Goal: Task Accomplishment & Management: Complete application form

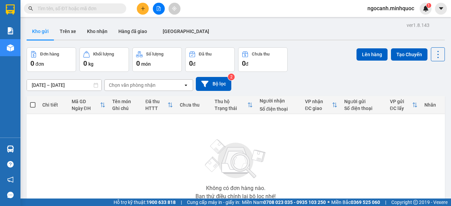
click at [63, 79] on div "ver 1.8.143 Kho gửi Trên xe Kho nhận Hàng đã giao ĐÀ NẴNG Đơn hàng 0 đơn Khối l…" at bounding box center [236, 132] width 424 height 225
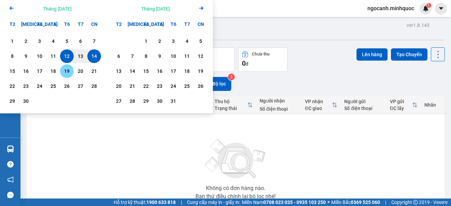
click at [62, 83] on div "1 2 3 4 5 6 7 8 9 10 11 12 13 14 15 16 17 18 19 20 21 22 23 24 25 26 27 28 29 30" at bounding box center [53, 71] width 96 height 75
click at [79, 52] on div "13" at bounding box center [81, 56] width 14 height 14
type input "[DATE] – / /"
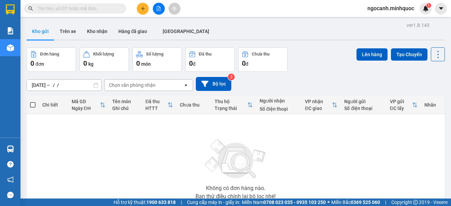
click at [244, 26] on div "Kho gửi Trên [PERSON_NAME] nhận Hàng đã giao [GEOGRAPHIC_DATA]" at bounding box center [236, 32] width 418 height 18
click at [158, 8] on icon "file-add" at bounding box center [158, 8] width 5 height 5
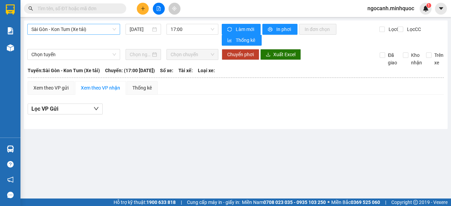
click at [71, 30] on span "Sài Gòn - Kon Tum (Xe tải)" at bounding box center [73, 29] width 85 height 10
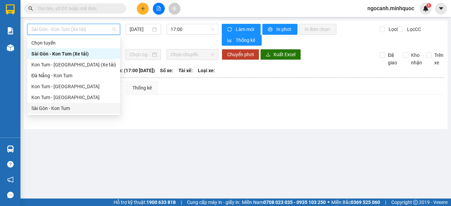
click at [56, 104] on div "Sài Gòn - Kon Tum" at bounding box center [73, 108] width 93 height 11
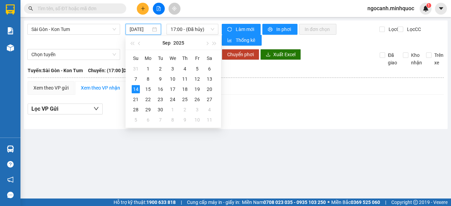
click at [137, 28] on input "[DATE]" at bounding box center [140, 30] width 21 height 8
click at [209, 77] on div "13" at bounding box center [209, 79] width 8 height 8
type input "[DATE]"
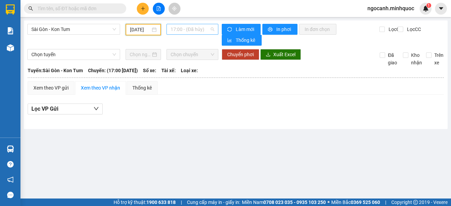
click at [188, 26] on span "17:00 - (Đã hủy)" at bounding box center [193, 29] width 44 height 10
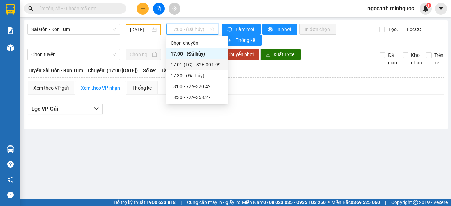
click at [191, 62] on div "17:01 (TC) - 82E-001.99" at bounding box center [197, 65] width 53 height 8
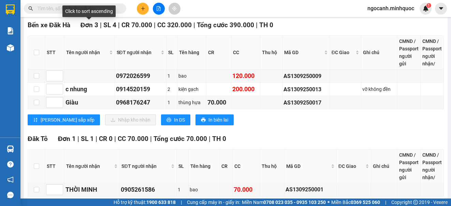
scroll to position [171, 0]
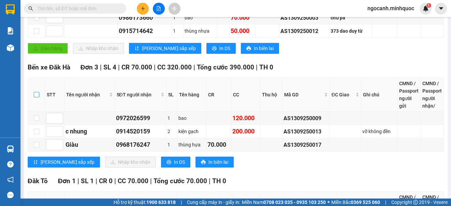
click at [35, 94] on input "checkbox" at bounding box center [36, 94] width 5 height 5
checkbox input "true"
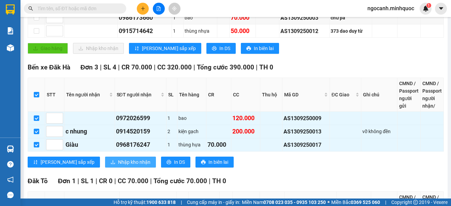
click at [118, 163] on span "Nhập kho nhận" at bounding box center [134, 163] width 32 height 8
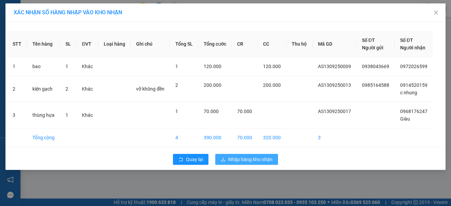
click at [247, 157] on span "Nhập hàng kho nhận" at bounding box center [250, 160] width 44 height 8
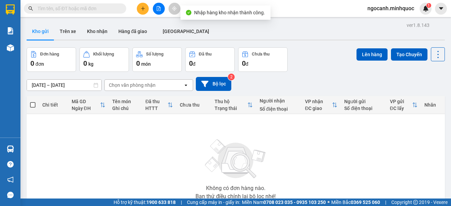
click at [157, 8] on icon "file-add" at bounding box center [158, 8] width 5 height 5
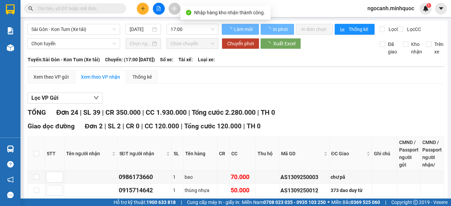
type input "[DATE]"
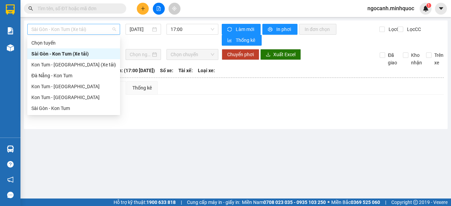
click at [85, 32] on span "Sài Gòn - Kon Tum (Xe tải)" at bounding box center [73, 29] width 85 height 10
click at [67, 109] on div "Sài Gòn - Kon Tum" at bounding box center [73, 109] width 85 height 8
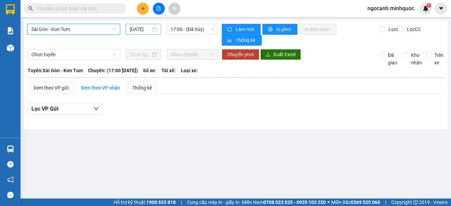
click at [134, 30] on input "[DATE]" at bounding box center [140, 30] width 21 height 8
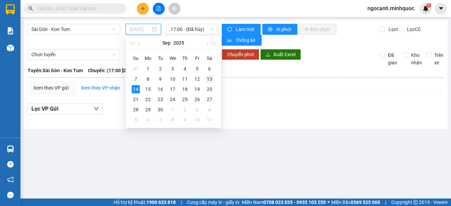
click at [211, 79] on div "13" at bounding box center [209, 79] width 8 height 8
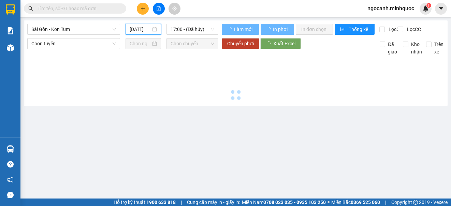
type input "[DATE]"
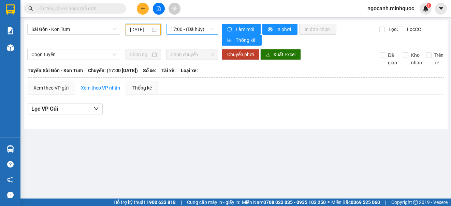
click at [192, 26] on span "17:00 - (Đã hủy)" at bounding box center [193, 29] width 44 height 10
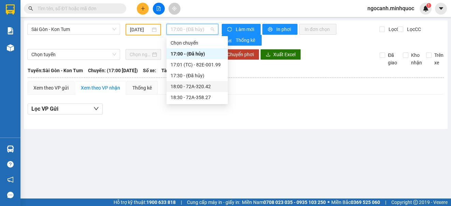
click at [187, 85] on div "18:00 - 72A-320.42" at bounding box center [197, 87] width 53 height 8
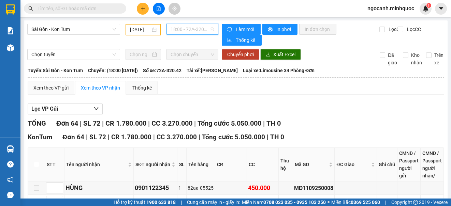
click at [188, 29] on span "18:00 - 72A-320.42" at bounding box center [193, 29] width 44 height 10
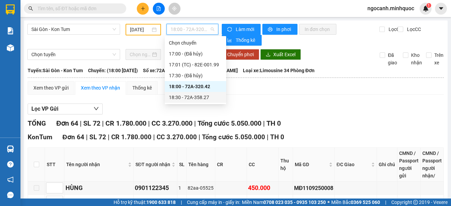
click at [190, 100] on div "18:30 - 72A-358.27" at bounding box center [195, 98] width 53 height 8
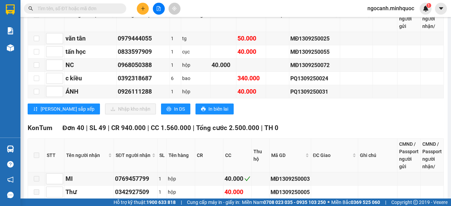
scroll to position [136, 0]
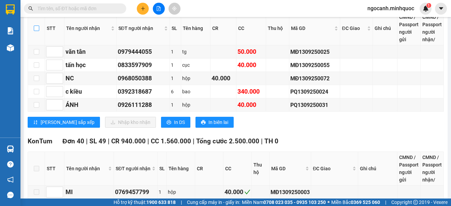
click at [37, 28] on input "checkbox" at bounding box center [36, 28] width 5 height 5
checkbox input "true"
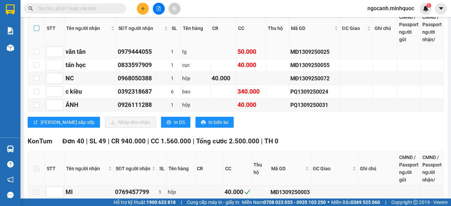
checkbox input "true"
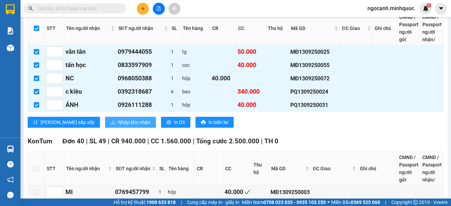
click at [118, 120] on span "Nhập kho nhận" at bounding box center [134, 123] width 32 height 8
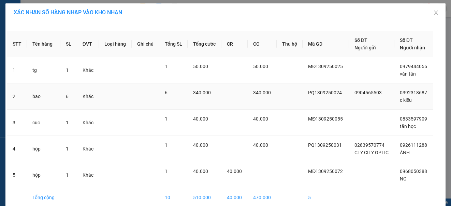
scroll to position [32, 0]
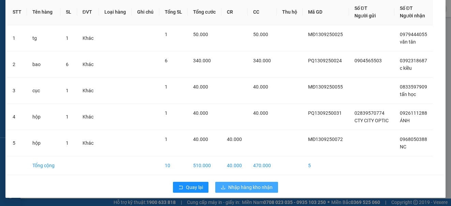
click at [236, 187] on span "Nhập hàng kho nhận" at bounding box center [250, 188] width 44 height 8
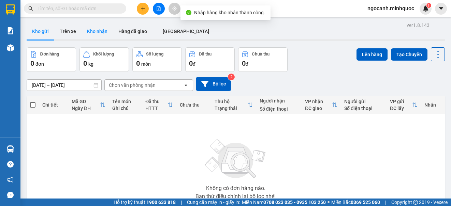
click at [99, 35] on button "Kho nhận" at bounding box center [97, 31] width 31 height 16
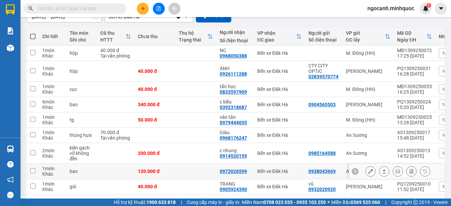
scroll to position [95, 0]
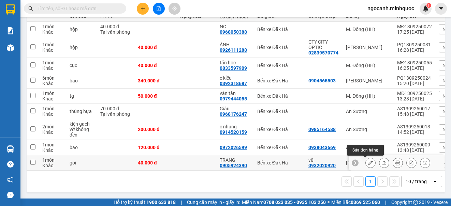
click at [368, 161] on icon at bounding box center [370, 163] width 5 height 5
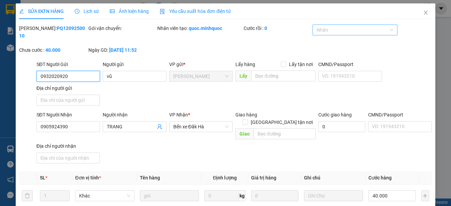
type input "0932020920"
type input "vũ"
type input "0905924390"
type input "TRANG"
type input "40.000"
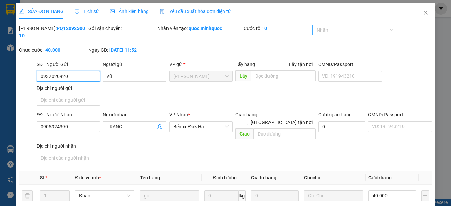
type input "40.000"
click at [355, 32] on div at bounding box center [351, 30] width 75 height 8
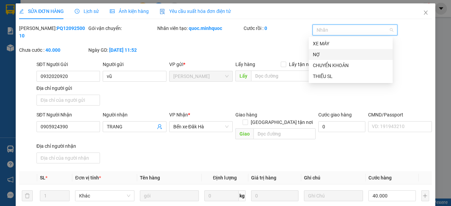
click at [351, 56] on div "NỢ" at bounding box center [351, 55] width 76 height 8
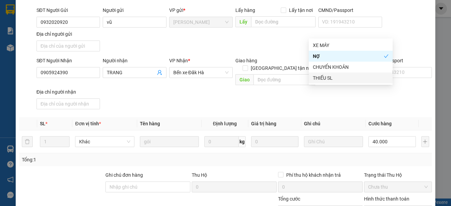
scroll to position [104, 0]
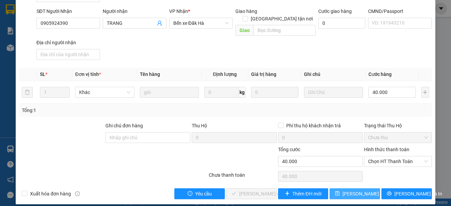
click at [340, 189] on button "[PERSON_NAME] thay đổi" at bounding box center [355, 194] width 50 height 11
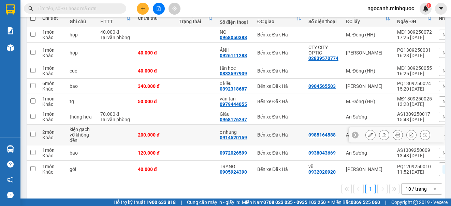
scroll to position [97, 0]
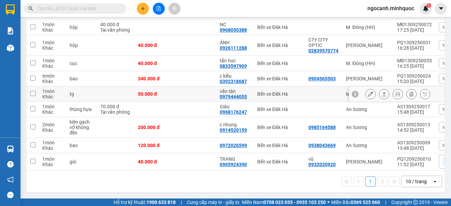
click at [384, 91] on div at bounding box center [397, 94] width 65 height 10
click at [382, 92] on icon at bounding box center [384, 94] width 5 height 5
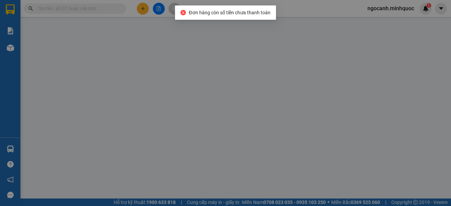
type input "0979444055"
type input "văn tân"
type input "50.000"
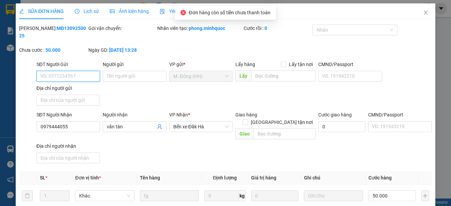
scroll to position [92, 0]
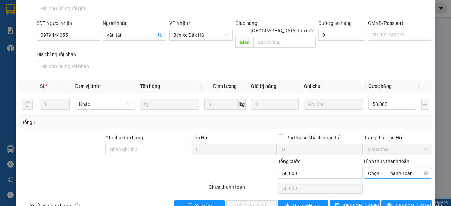
click at [372, 169] on span "Chọn HT Thanh Toán" at bounding box center [397, 174] width 59 height 10
click at [365, 180] on div "Tại văn phòng" at bounding box center [393, 180] width 59 height 8
type input "0"
click at [242, 202] on span "[PERSON_NAME] và Giao hàng" at bounding box center [272, 206] width 66 height 8
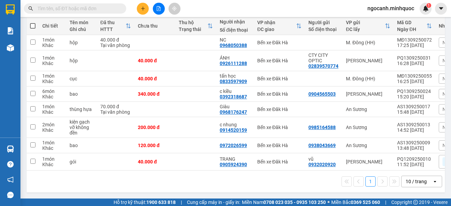
scroll to position [82, 0]
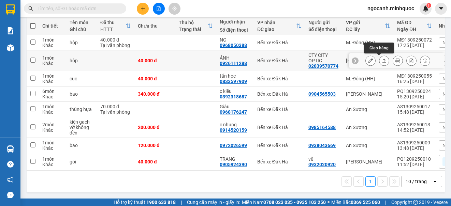
click at [382, 58] on icon at bounding box center [384, 60] width 5 height 5
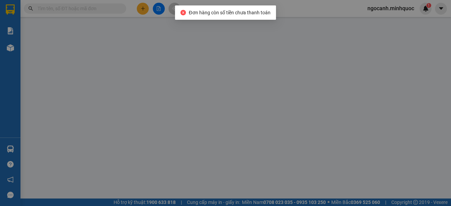
type input "02839570774"
type input "CTY CITY OPTIC"
type input "0926111288"
type input "ÁNH"
type input "40.000"
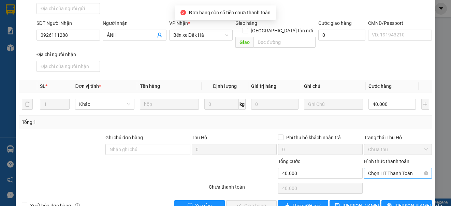
scroll to position [103, 0]
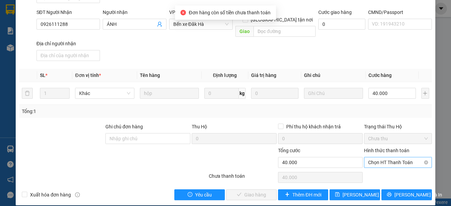
click at [381, 158] on span "Chọn HT Thanh Toán" at bounding box center [397, 163] width 59 height 10
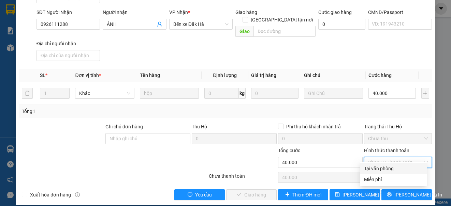
click at [380, 166] on div "Tại văn phòng" at bounding box center [393, 169] width 59 height 8
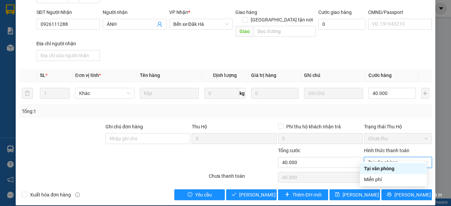
type input "0"
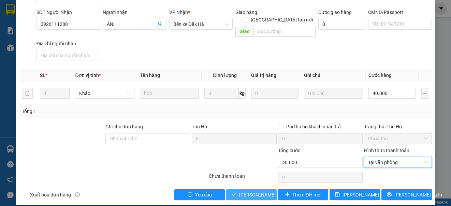
click at [260, 191] on span "[PERSON_NAME] và Giao hàng" at bounding box center [272, 195] width 66 height 8
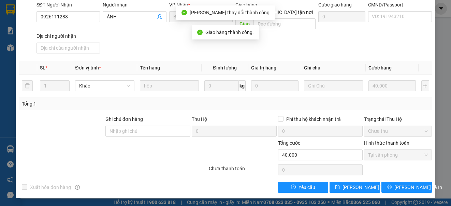
scroll to position [0, 0]
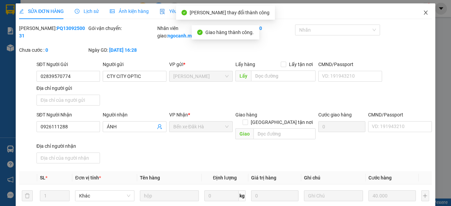
click at [423, 11] on icon "close" at bounding box center [425, 12] width 5 height 5
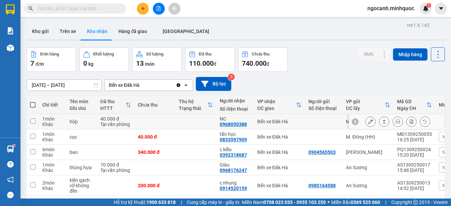
click at [379, 121] on button at bounding box center [384, 122] width 10 height 12
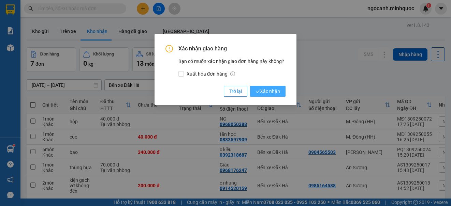
click at [269, 92] on span "Xác nhận" at bounding box center [268, 92] width 25 height 8
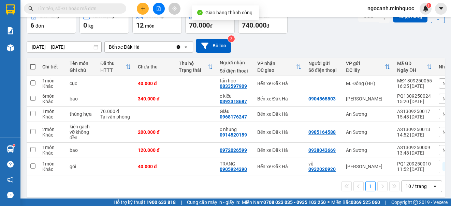
scroll to position [46, 0]
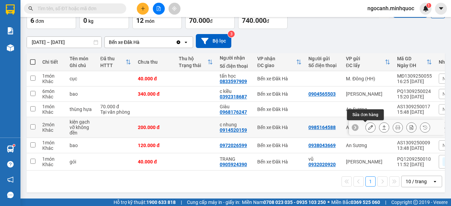
click at [368, 125] on icon at bounding box center [370, 127] width 5 height 5
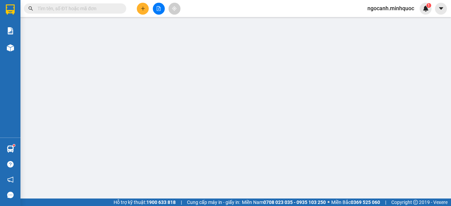
type input "0985164588"
type input "0914520159"
type input "c nhung"
type input "200.000"
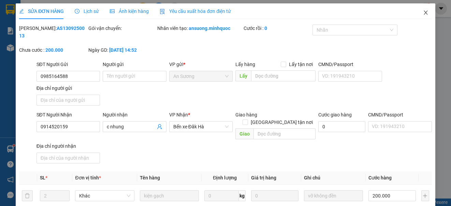
click at [422, 10] on span "Close" at bounding box center [425, 12] width 19 height 19
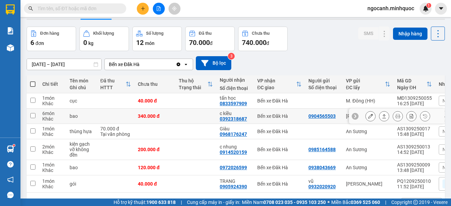
scroll to position [46, 0]
